Goal: Download file/media

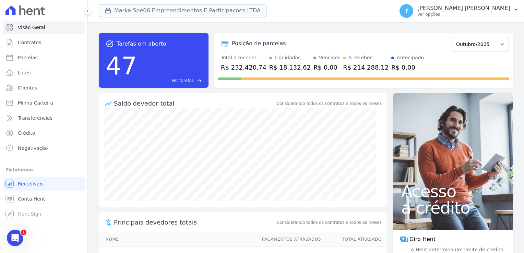
click at [228, 8] on button "Marka Spe06 Empreendimentos E Participacoes LTDA" at bounding box center [183, 10] width 168 height 13
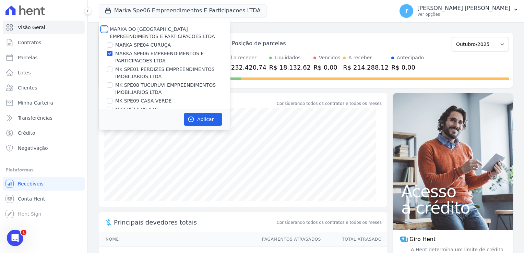
click at [102, 28] on input "MARKA DO [GEOGRAPHIC_DATA] EMPREENDIMENTOS E PARTICIPACOES LTDA" at bounding box center [103, 28] width 5 height 5
checkbox input "true"
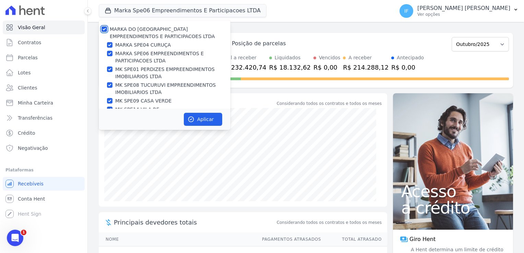
checkbox input "true"
click at [102, 28] on input "MARKA DO [GEOGRAPHIC_DATA] EMPREENDIMENTOS E PARTICIPACOES LTDA" at bounding box center [103, 28] width 5 height 5
checkbox input "false"
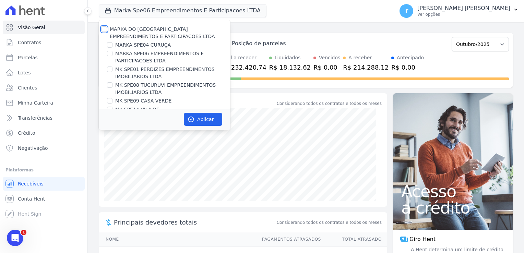
checkbox input "false"
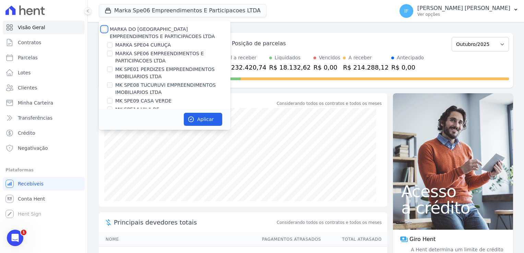
checkbox input "false"
click at [109, 45] on input "MARKA SPE04 CURUÇA" at bounding box center [109, 44] width 5 height 5
checkbox input "true"
click at [207, 117] on button "Aplicar" at bounding box center [203, 119] width 38 height 13
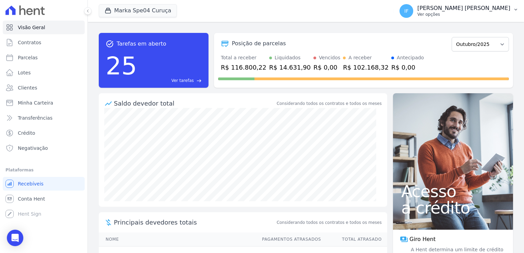
click at [476, 13] on p "Ver opções" at bounding box center [463, 14] width 93 height 5
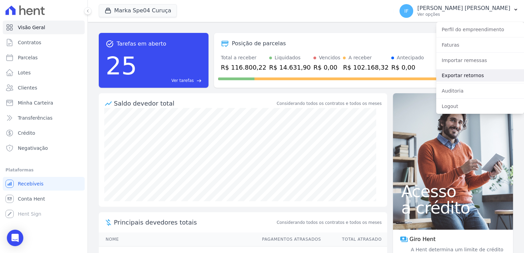
click at [462, 75] on link "Exportar retornos" at bounding box center [480, 75] width 88 height 12
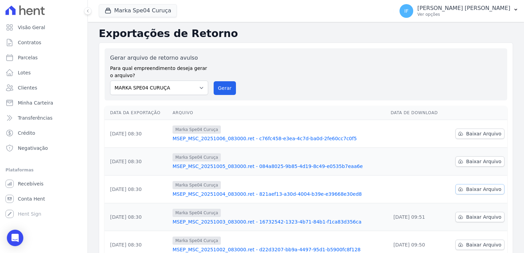
click at [483, 189] on span "Baixar Arquivo" at bounding box center [483, 189] width 35 height 7
click at [467, 159] on span "Baixar Arquivo" at bounding box center [483, 161] width 35 height 7
click at [472, 132] on span "Baixar Arquivo" at bounding box center [483, 133] width 35 height 7
click at [138, 9] on button "Marka Spe04 Curuça" at bounding box center [138, 10] width 78 height 13
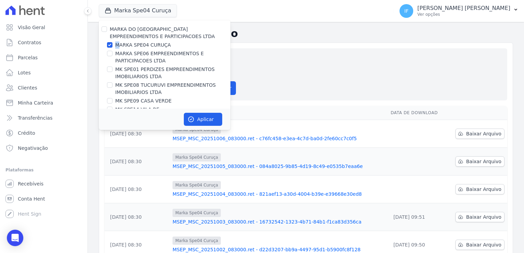
click at [118, 46] on label "MARKA SPE04 CURUÇA" at bounding box center [143, 44] width 56 height 7
drag, startPoint x: 118, startPoint y: 46, endPoint x: 112, endPoint y: 45, distance: 6.0
click at [112, 45] on input "MARKA SPE04 CURUÇA" at bounding box center [109, 44] width 5 height 5
checkbox input "false"
click at [109, 57] on div "MARKA SPE06 EMPREENDIMENTOS E PARTICIPACOES LTDA" at bounding box center [165, 57] width 132 height 14
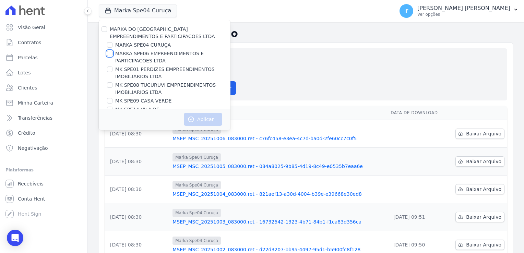
click at [110, 54] on input "MARKA SPE06 EMPREENDIMENTOS E PARTICIPACOES LTDA" at bounding box center [109, 53] width 5 height 5
checkbox input "true"
click at [199, 116] on button "Aplicar" at bounding box center [203, 119] width 38 height 13
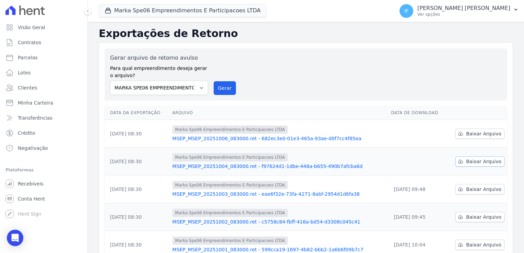
click at [480, 161] on span "Baixar Arquivo" at bounding box center [483, 161] width 35 height 7
click at [475, 134] on span "Baixar Arquivo" at bounding box center [483, 133] width 35 height 7
click at [212, 9] on button "Marka Spe06 Empreendimentos E Participacoes LTDA" at bounding box center [183, 10] width 168 height 13
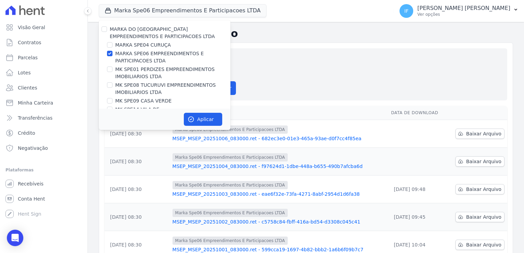
click at [117, 52] on label "MARKA SPE06 EMPREENDIMENTOS E PARTICIPACOES LTDA" at bounding box center [172, 57] width 115 height 14
click at [112, 52] on input "MARKA SPE06 EMPREENDIMENTOS E PARTICIPACOES LTDA" at bounding box center [109, 53] width 5 height 5
checkbox input "false"
click at [112, 71] on div "MK SPE01 PERDIZES EMPREENDIMENTOS IMOBILIARIOS LTDA" at bounding box center [165, 73] width 132 height 14
click at [109, 85] on input "MK SPE08 TUCURUVI EMPREENDIMENTOS IMOBILIARIOS LTDA" at bounding box center [109, 84] width 5 height 5
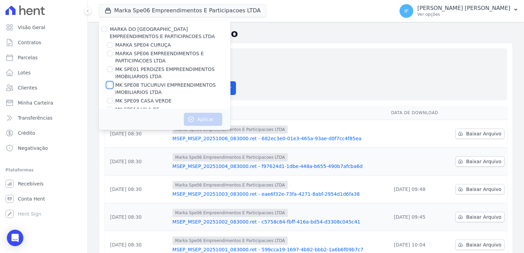
checkbox input "true"
click at [205, 117] on button "Aplicar" at bounding box center [203, 119] width 38 height 13
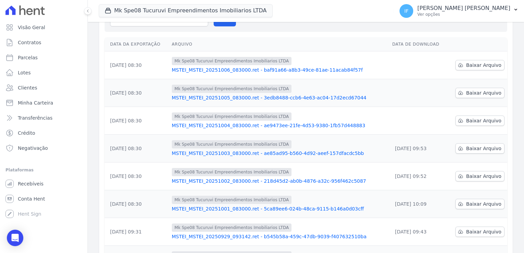
scroll to position [34, 0]
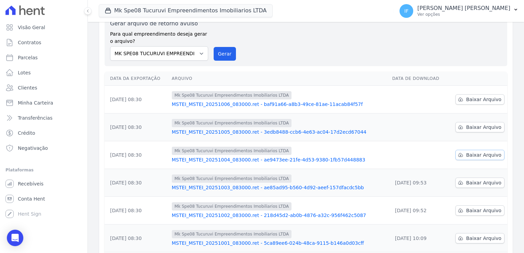
click at [468, 154] on span "Baixar Arquivo" at bounding box center [483, 155] width 35 height 7
click at [475, 125] on span "Baixar Arquivo" at bounding box center [483, 127] width 35 height 7
click at [480, 127] on span "Baixar Arquivo" at bounding box center [483, 127] width 35 height 7
click at [345, 99] on div "Mk Spe08 Tucuruvi Empreendimentos Imobiliarios LTDA MSTEI_MSTEI_20251006_083000…" at bounding box center [279, 99] width 215 height 16
click at [474, 101] on span "Baixar Arquivo" at bounding box center [483, 99] width 35 height 7
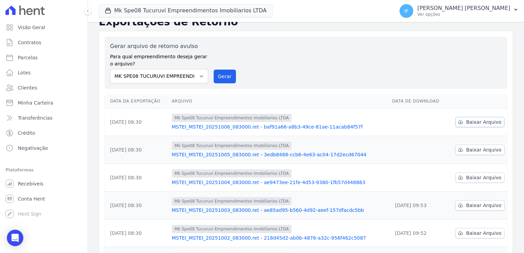
scroll to position [0, 0]
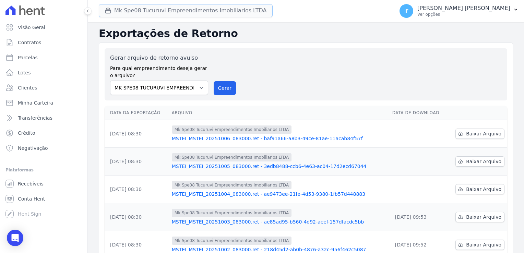
click at [196, 12] on button "Mk Spe08 Tucuruvi Empreendimentos Imobiliarios LTDA" at bounding box center [186, 10] width 174 height 13
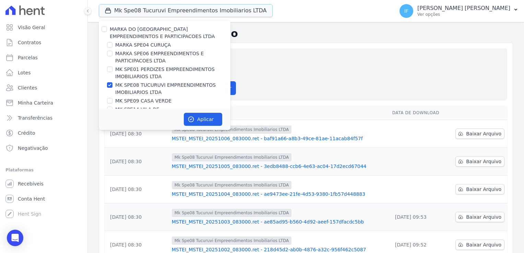
scroll to position [18, 0]
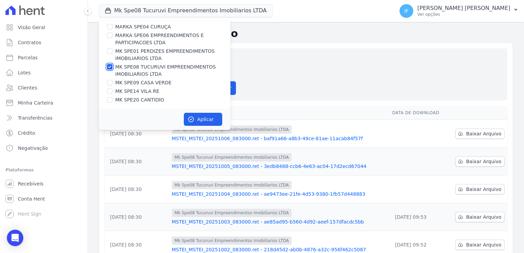
click at [109, 64] on input "MK SPE08 TUCURUVI EMPREENDIMENTOS IMOBILIARIOS LTDA" at bounding box center [109, 66] width 5 height 5
checkbox input "false"
click at [108, 83] on input "MK SPE09 CASA VERDE" at bounding box center [109, 82] width 5 height 5
checkbox input "true"
click at [199, 122] on button "Aplicar" at bounding box center [203, 119] width 38 height 13
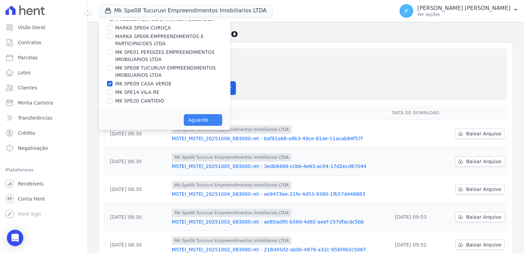
scroll to position [17, 0]
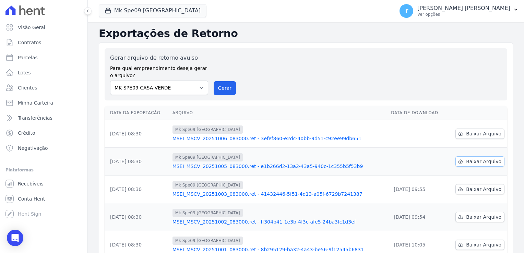
click at [473, 164] on span "Baixar Arquivo" at bounding box center [483, 161] width 35 height 7
click at [480, 134] on span "Baixar Arquivo" at bounding box center [483, 133] width 35 height 7
click at [478, 135] on span "Baixar Arquivo" at bounding box center [483, 133] width 35 height 7
click at [143, 13] on button "Mk Spe09 [GEOGRAPHIC_DATA]" at bounding box center [153, 10] width 108 height 13
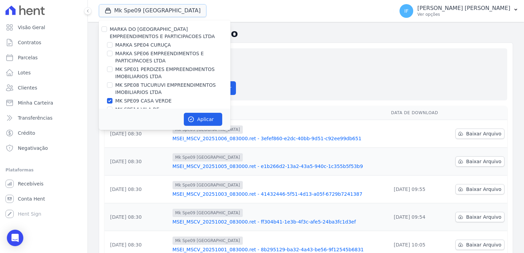
scroll to position [18, 0]
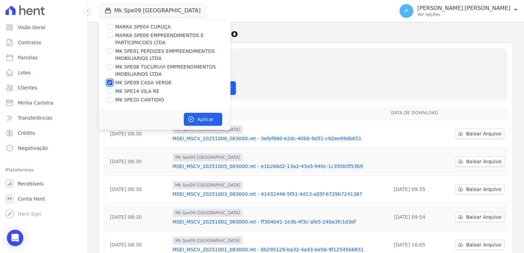
click at [111, 82] on input "MK SPE09 CASA VERDE" at bounding box center [109, 82] width 5 height 5
checkbox input "false"
click at [107, 92] on input "MK SPE14 VILA RE" at bounding box center [109, 90] width 5 height 5
checkbox input "true"
click at [205, 121] on button "Aplicar" at bounding box center [203, 119] width 38 height 13
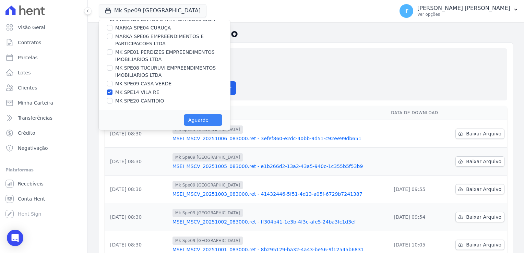
scroll to position [17, 0]
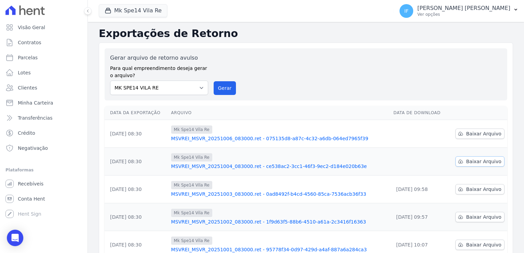
click at [478, 160] on span "Baixar Arquivo" at bounding box center [483, 161] width 35 height 7
click at [474, 134] on span "Baixar Arquivo" at bounding box center [483, 133] width 35 height 7
click at [473, 135] on span "Baixar Arquivo" at bounding box center [483, 133] width 35 height 7
click at [121, 11] on button "Mk Spe14 Vila Re" at bounding box center [133, 10] width 69 height 13
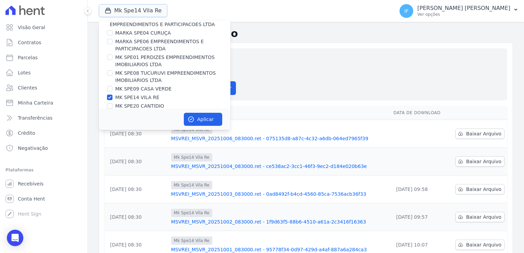
scroll to position [18, 0]
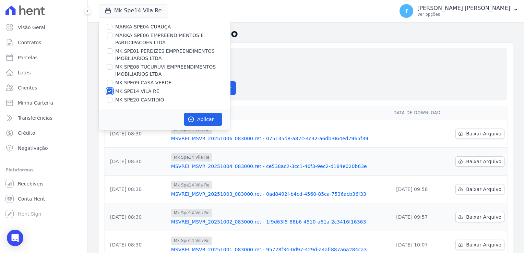
drag, startPoint x: 107, startPoint y: 89, endPoint x: 110, endPoint y: 92, distance: 3.9
click at [109, 90] on input "MK SPE14 VILA RE" at bounding box center [109, 90] width 5 height 5
checkbox input "false"
click at [116, 98] on label "MK SPE20 CANTIDIO" at bounding box center [139, 99] width 49 height 7
click at [112, 98] on input "MK SPE20 CANTIDIO" at bounding box center [109, 99] width 5 height 5
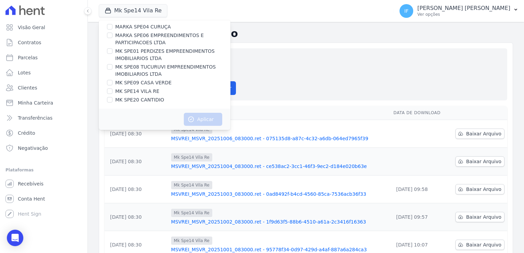
checkbox input "true"
click at [208, 119] on button "Aplicar" at bounding box center [203, 119] width 38 height 13
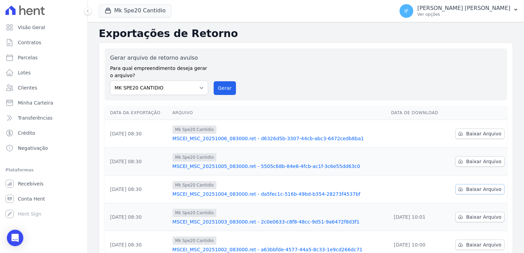
click at [462, 189] on link "Baixar Arquivo" at bounding box center [479, 189] width 49 height 10
click at [472, 160] on span "Baixar Arquivo" at bounding box center [483, 161] width 35 height 7
click at [466, 162] on span "Baixar Arquivo" at bounding box center [483, 161] width 35 height 7
click at [346, 69] on div "Gerar arquivo de retorno avulso Para qual empreendimento deseja gerar o arquivo…" at bounding box center [306, 74] width 392 height 41
click at [472, 132] on span "Baixar Arquivo" at bounding box center [483, 133] width 35 height 7
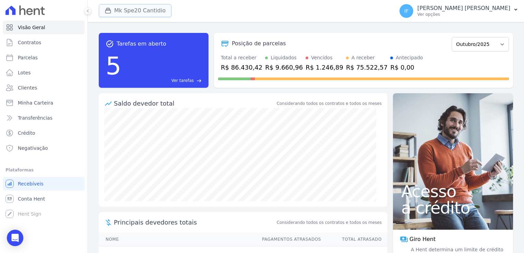
click at [134, 11] on button "Mk Spe20 Cantidio" at bounding box center [135, 10] width 73 height 13
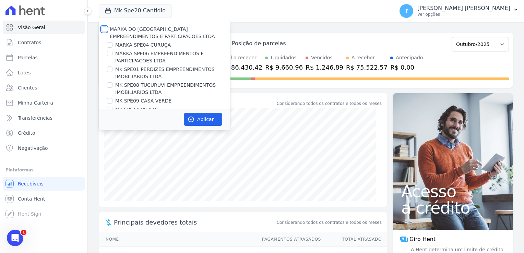
click at [106, 31] on input "MARKA DO [GEOGRAPHIC_DATA] EMPREENDIMENTOS E PARTICIPACOES LTDA" at bounding box center [103, 28] width 5 height 5
checkbox input "true"
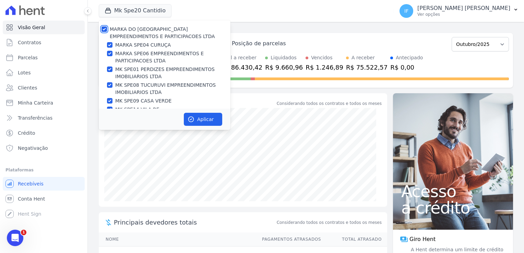
checkbox input "true"
click at [191, 120] on icon "button" at bounding box center [191, 119] width 7 height 7
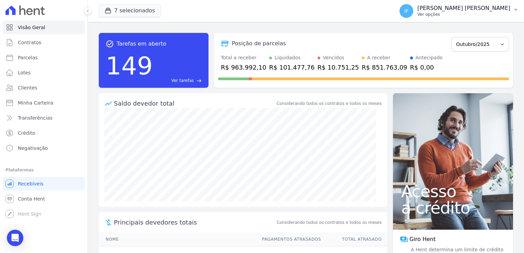
click at [467, 15] on p "Ver opções" at bounding box center [463, 14] width 93 height 5
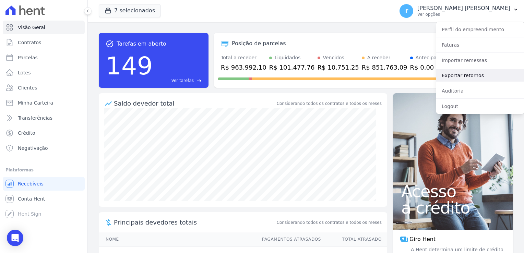
click at [476, 76] on link "Exportar retornos" at bounding box center [480, 75] width 88 height 12
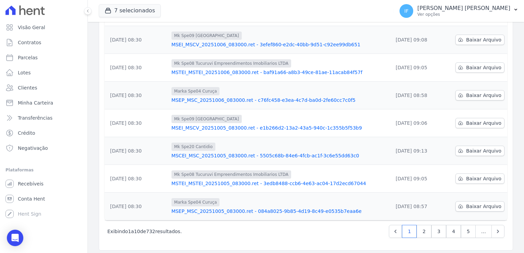
scroll to position [179, 0]
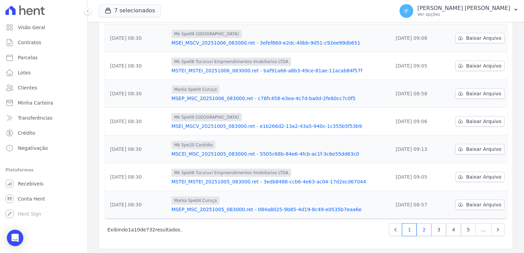
click at [421, 231] on link "2" at bounding box center [424, 229] width 15 height 13
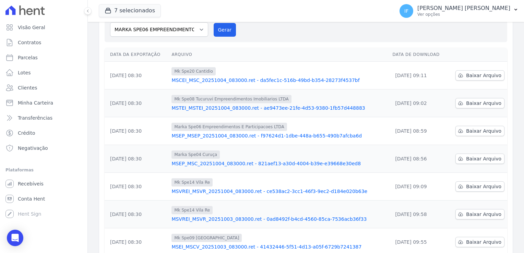
scroll to position [42, 0]
